Goal: Task Accomplishment & Management: Use online tool/utility

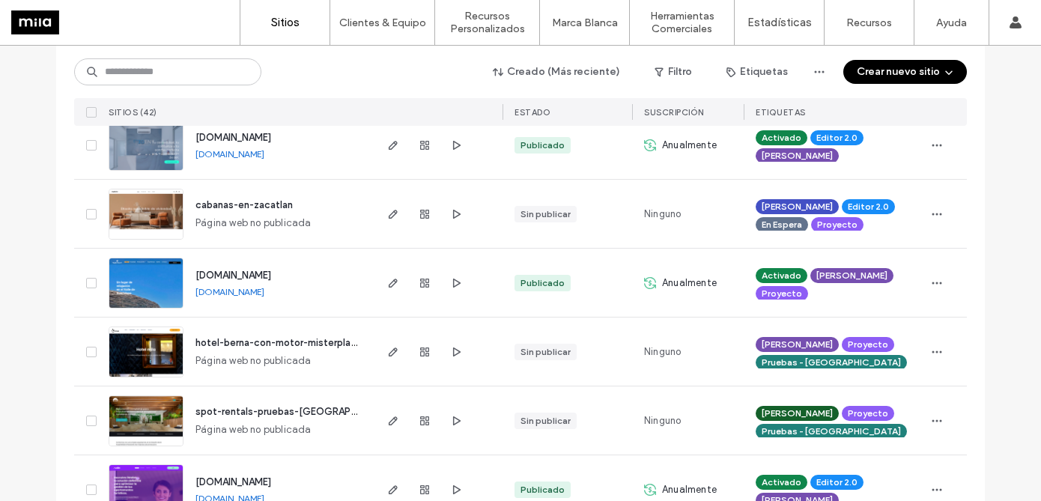
scroll to position [395, 0]
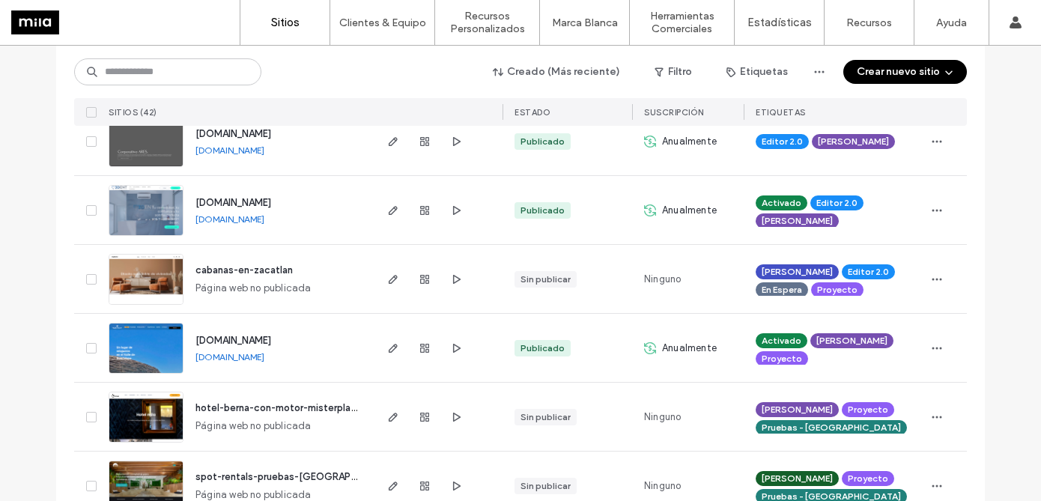
click at [918, 68] on button "Crear nuevo sitio" at bounding box center [905, 72] width 124 height 24
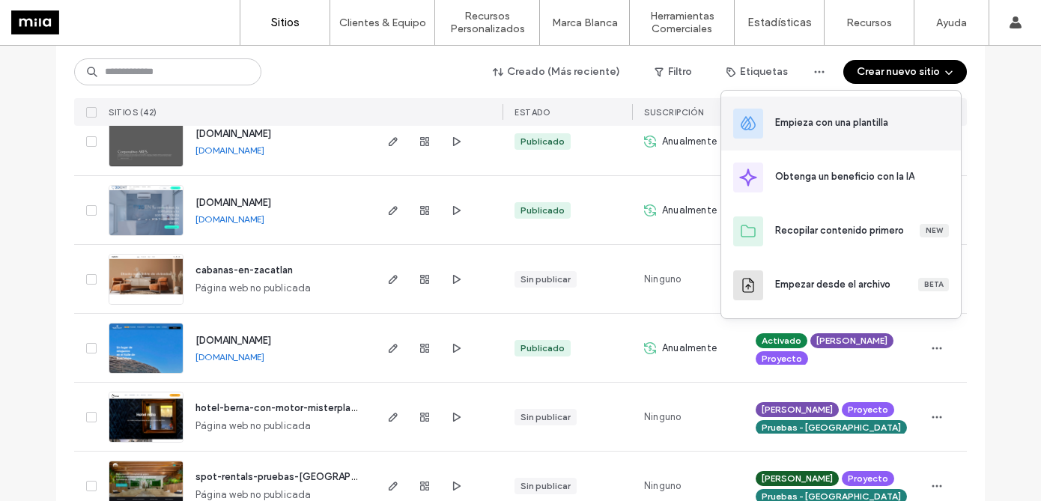
click at [827, 126] on div "Empieza con una plantilla" at bounding box center [831, 122] width 113 height 15
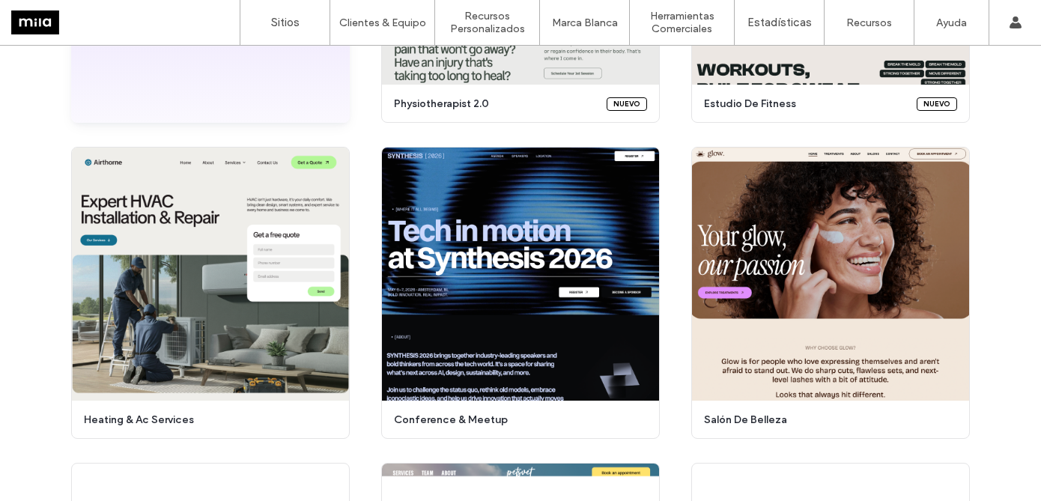
scroll to position [377, 0]
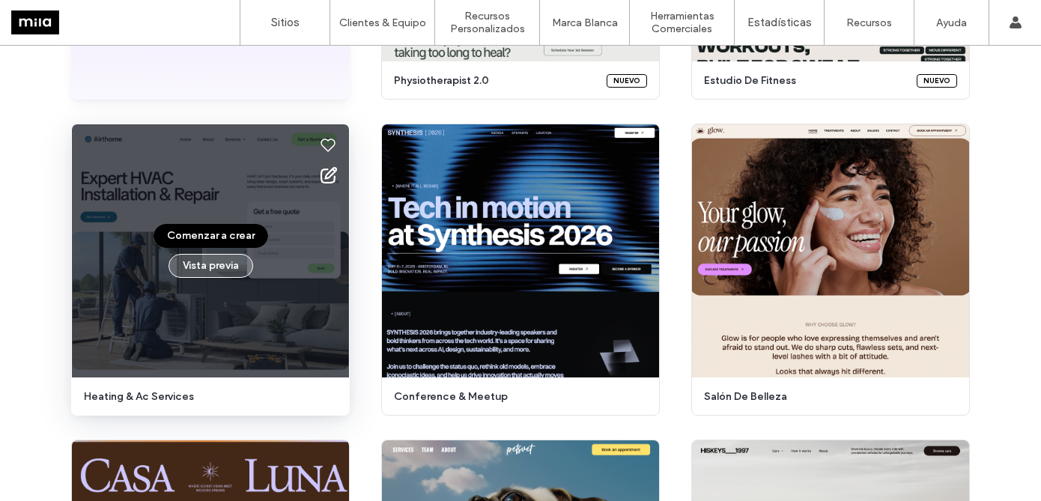
click at [218, 270] on button "Vista previa" at bounding box center [210, 266] width 85 height 24
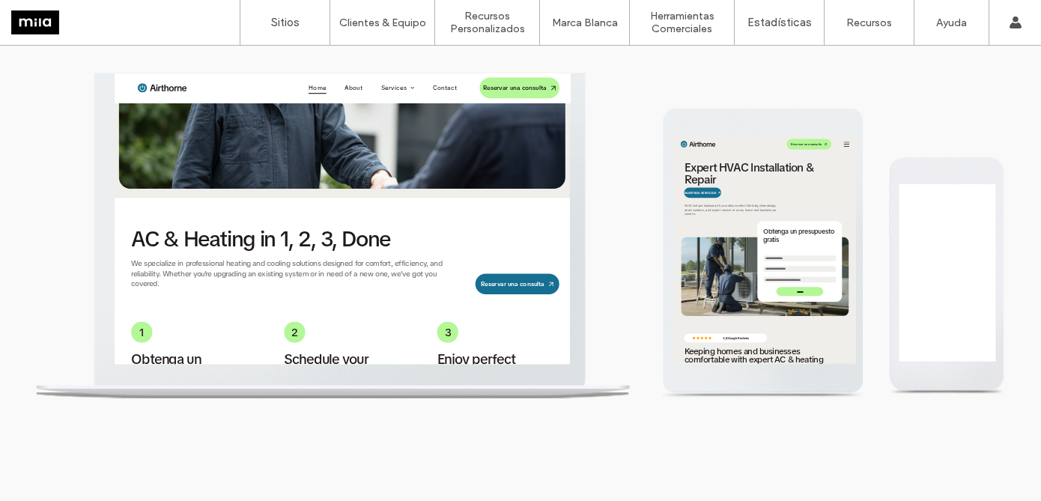
scroll to position [0, 0]
